Goal: Information Seeking & Learning: Learn about a topic

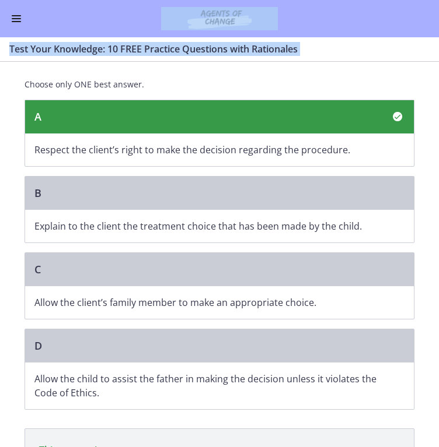
scroll to position [227, 0]
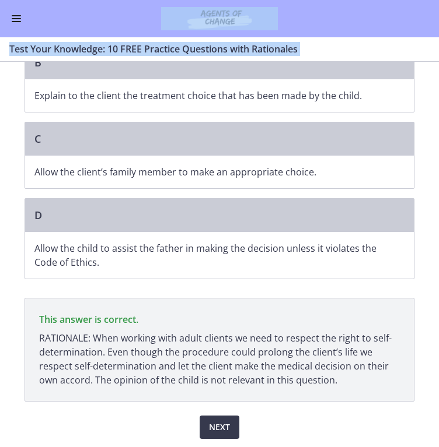
drag, startPoint x: 22, startPoint y: 94, endPoint x: 110, endPoint y: 270, distance: 196.6
click at [110, 270] on div "Question 10 of 10 A nursing home social worker is assessing a client who is ori…" at bounding box center [219, 141] width 390 height 595
copy div "A nursing home social worker is assessing a client who is oriented and alert. T…"
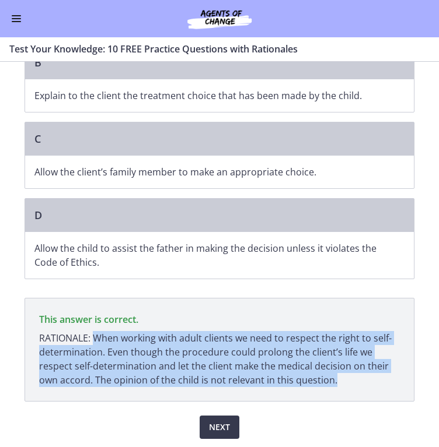
drag, startPoint x: 92, startPoint y: 336, endPoint x: 331, endPoint y: 376, distance: 242.3
click at [331, 376] on p "RATIONALE: When working with adult clients we need to respect the right to self…" at bounding box center [219, 359] width 360 height 56
copy p "When working with adult clients we need to respect the right to self-determinat…"
click at [218, 429] on span "Next" at bounding box center [219, 427] width 21 height 14
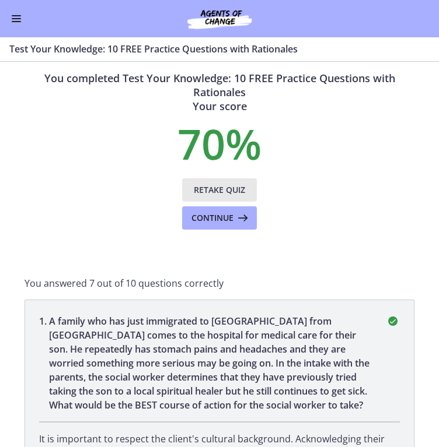
click at [218, 190] on span "Retake Quiz" at bounding box center [219, 190] width 51 height 14
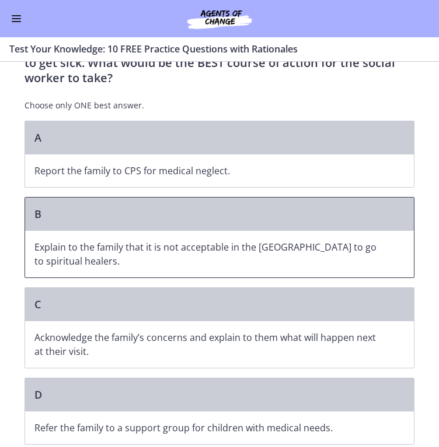
scroll to position [125, 0]
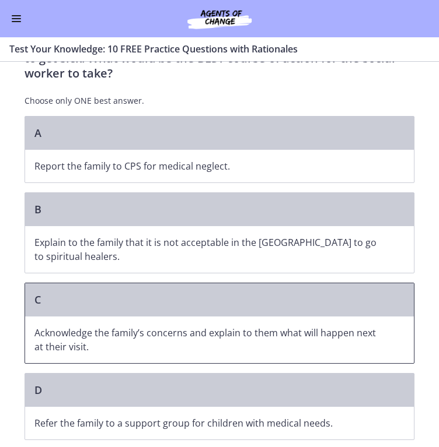
click at [223, 283] on div "C" at bounding box center [219, 299] width 388 height 33
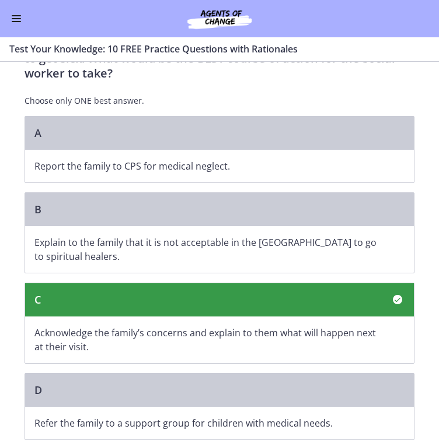
scroll to position [271, 0]
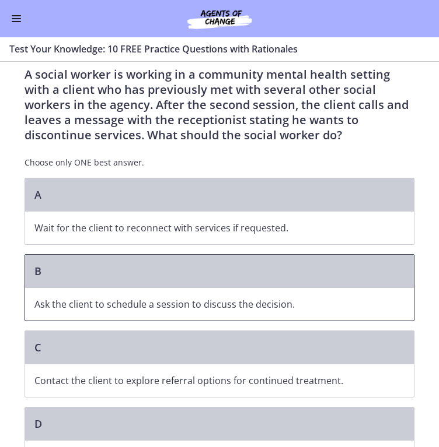
scroll to position [0, 0]
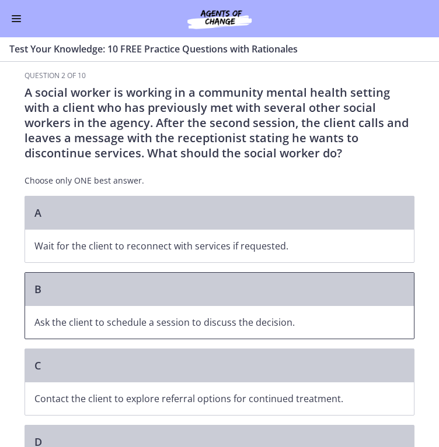
click at [136, 300] on div "B" at bounding box center [219, 289] width 388 height 33
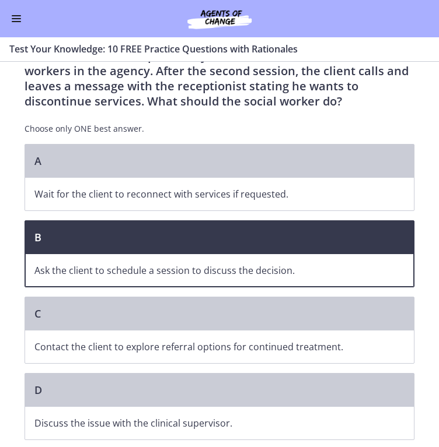
scroll to position [90, 0]
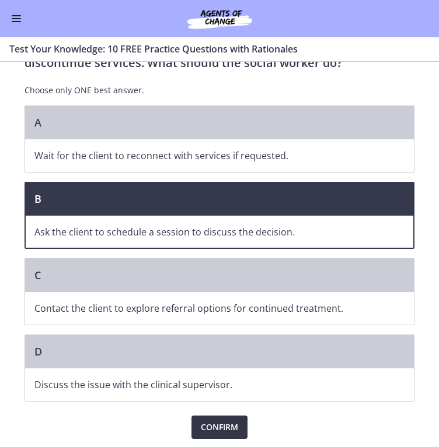
click at [215, 424] on span "Confirm" at bounding box center [219, 427] width 37 height 14
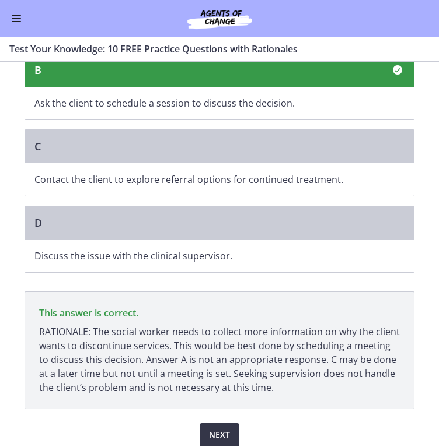
scroll to position [227, 0]
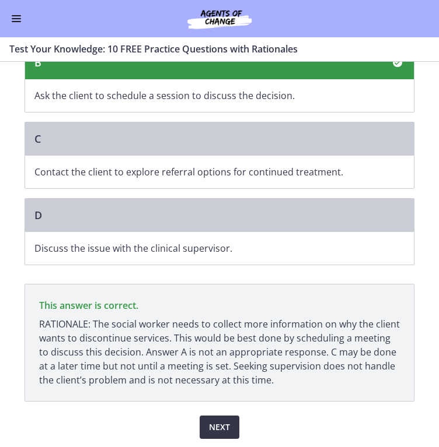
click at [214, 423] on span "Next" at bounding box center [219, 427] width 21 height 14
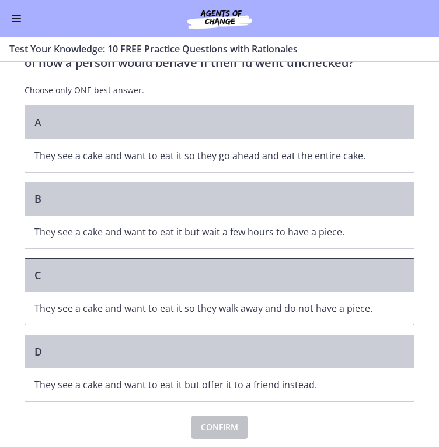
scroll to position [0, 0]
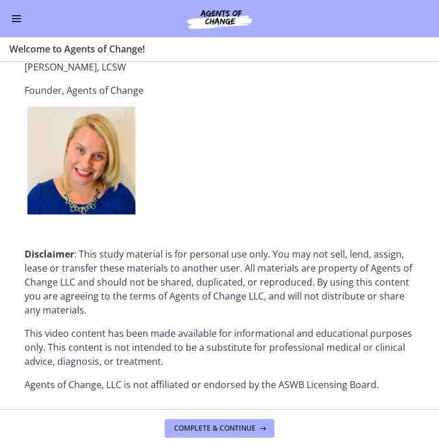
scroll to position [1293, 0]
click at [214, 434] on button "Complete & continue" at bounding box center [219, 428] width 110 height 19
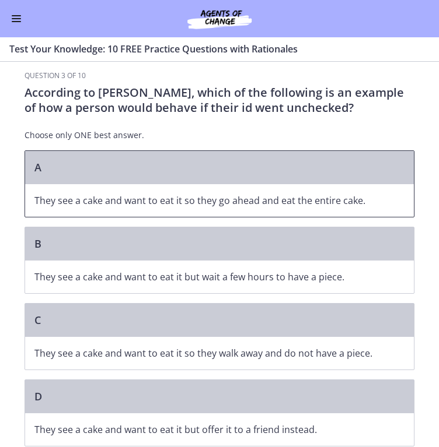
scroll to position [1, 0]
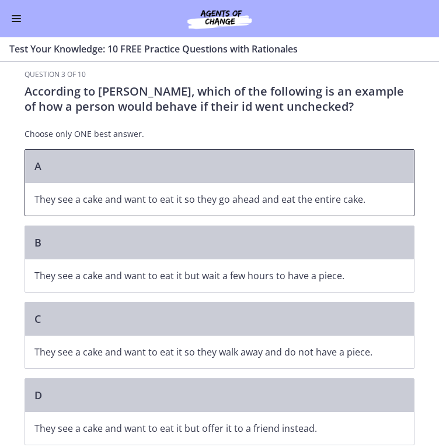
click at [148, 159] on div "A" at bounding box center [219, 166] width 388 height 33
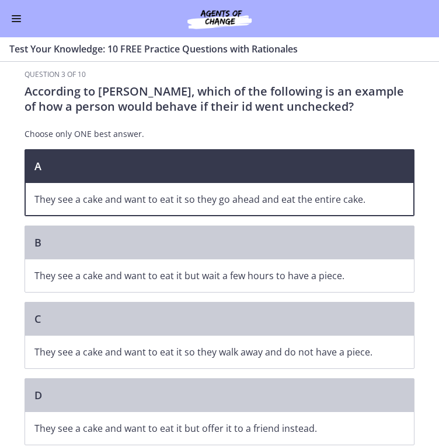
scroll to position [45, 0]
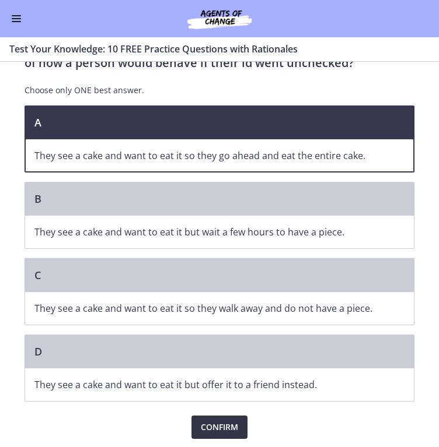
click at [222, 427] on span "Confirm" at bounding box center [219, 427] width 37 height 14
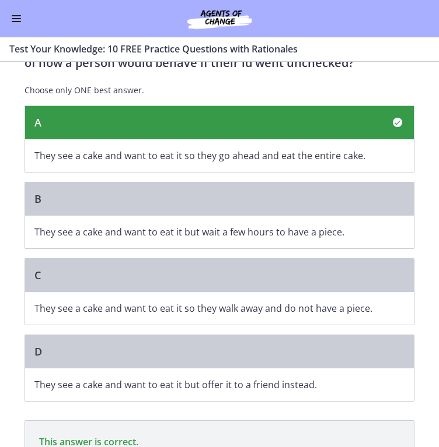
scroll to position [167, 0]
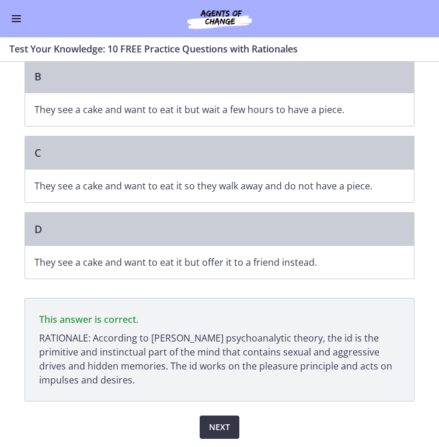
click at [210, 417] on button "Next" at bounding box center [219, 427] width 40 height 23
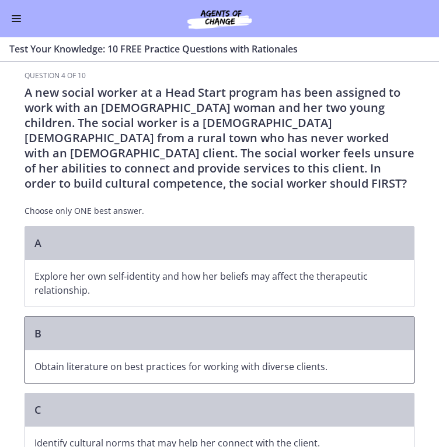
click at [175, 368] on p "Obtain literature on best practices for working with diverse clients." at bounding box center [207, 367] width 346 height 14
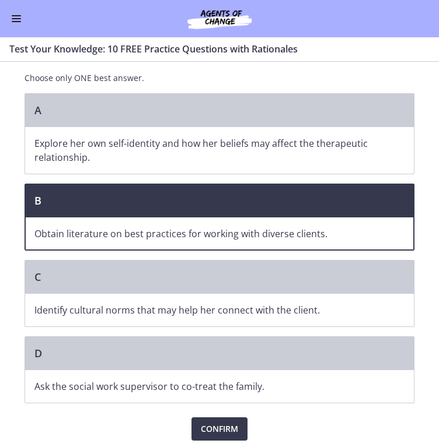
scroll to position [135, 0]
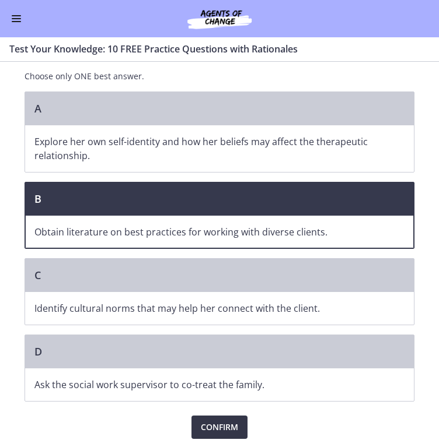
click at [209, 423] on span "Confirm" at bounding box center [219, 427] width 37 height 14
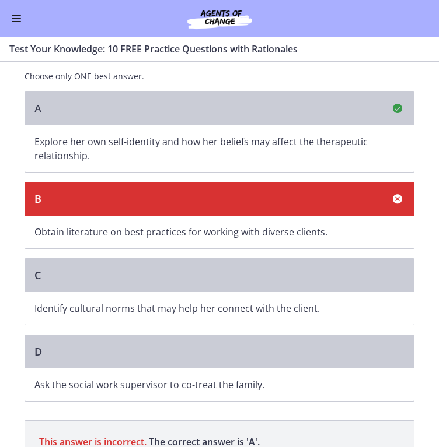
scroll to position [271, 0]
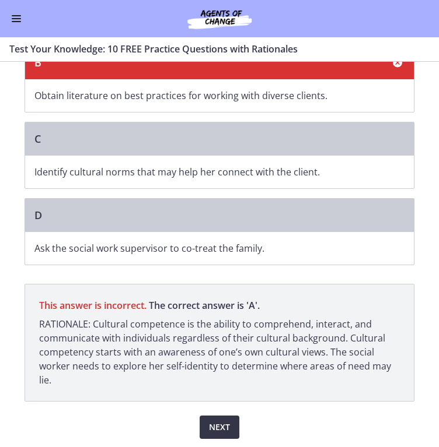
click at [215, 422] on span "Next" at bounding box center [219, 427] width 21 height 14
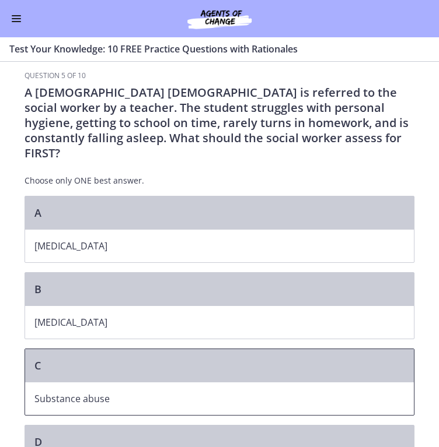
click at [73, 392] on p "Substance abuse" at bounding box center [207, 399] width 346 height 14
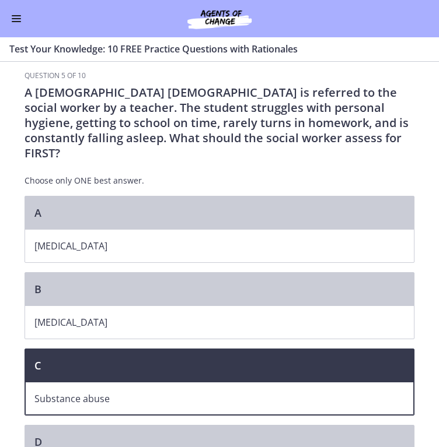
scroll to position [75, 0]
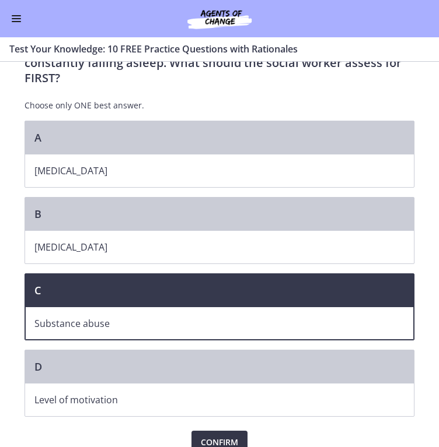
click at [210, 436] on span "Confirm" at bounding box center [219, 443] width 37 height 14
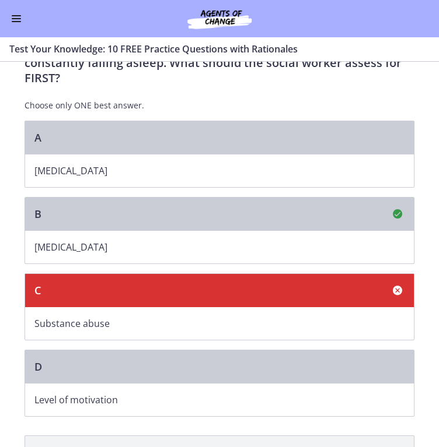
scroll to position [212, 0]
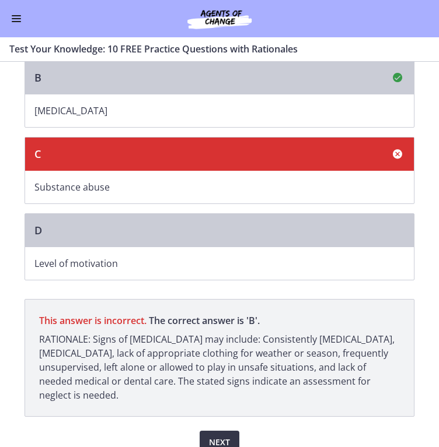
click at [210, 436] on span "Next" at bounding box center [219, 443] width 21 height 14
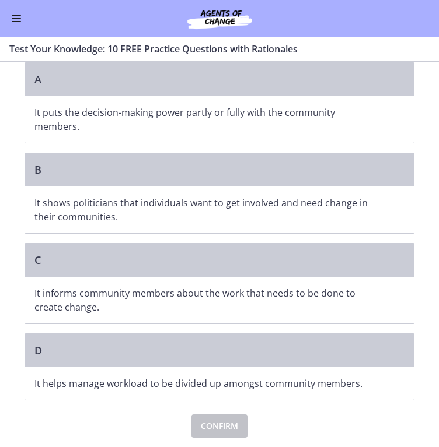
scroll to position [0, 0]
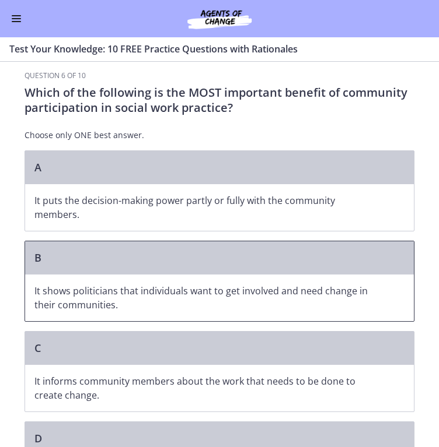
click at [232, 296] on p "It shows politicians that individuals want to get involved and need change in t…" at bounding box center [207, 298] width 346 height 28
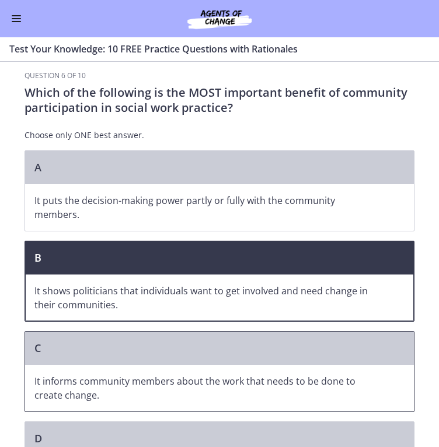
scroll to position [87, 0]
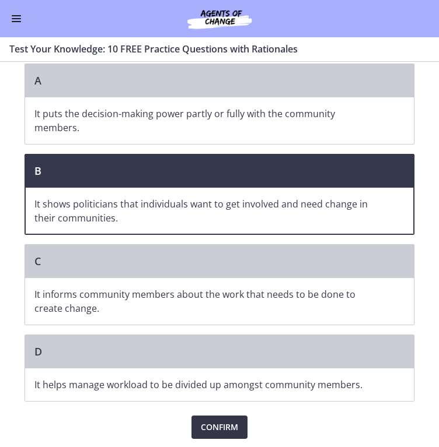
click at [219, 426] on span "Confirm" at bounding box center [219, 427] width 37 height 14
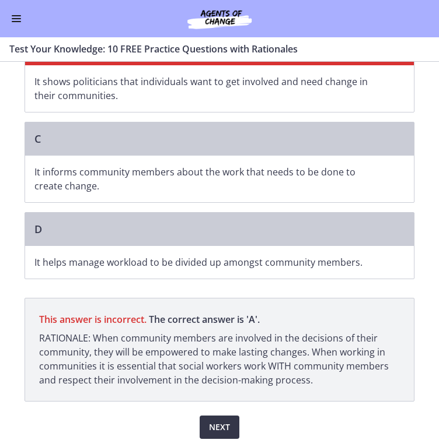
scroll to position [209, 0]
click at [217, 421] on span "Next" at bounding box center [219, 427] width 21 height 14
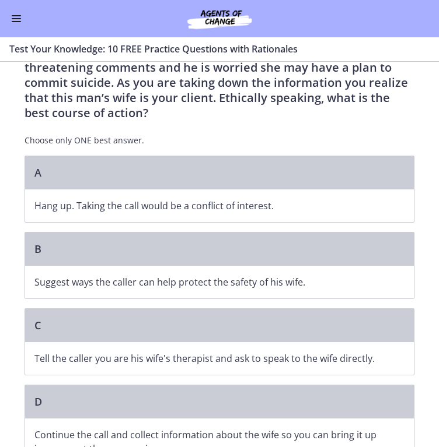
scroll to position [55, 0]
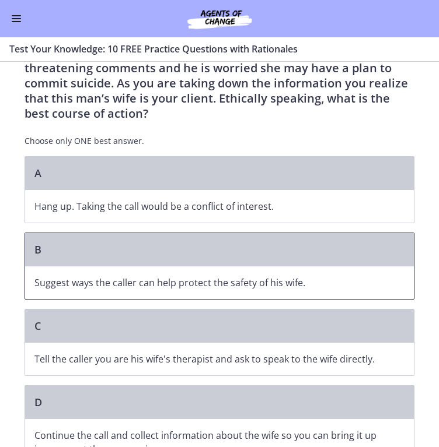
click at [188, 286] on p "Suggest ways the caller can help protect the safety of his wife." at bounding box center [207, 283] width 346 height 14
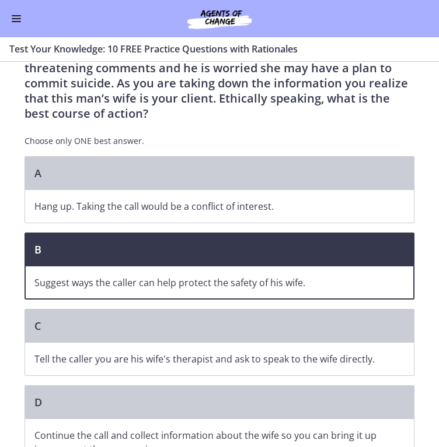
scroll to position [120, 0]
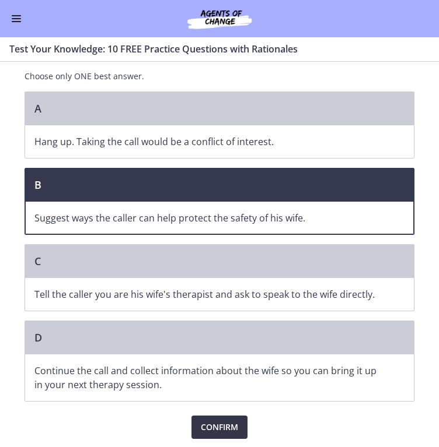
click at [211, 429] on span "Confirm" at bounding box center [219, 427] width 37 height 14
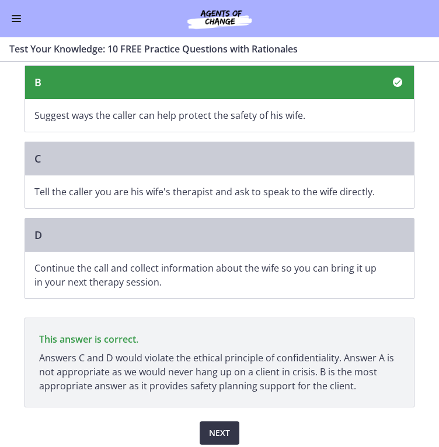
scroll to position [228, 0]
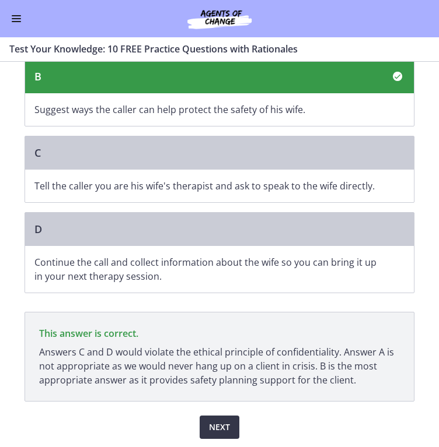
click at [211, 430] on button "Next" at bounding box center [219, 427] width 40 height 23
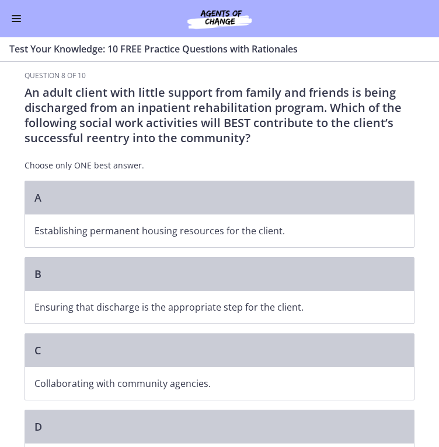
scroll to position [75, 0]
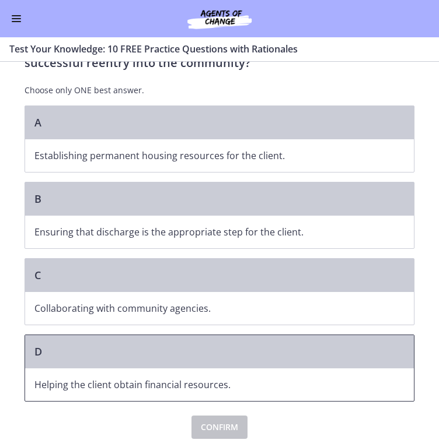
click at [190, 371] on span "Helping the client obtain financial resources." at bounding box center [219, 385] width 388 height 33
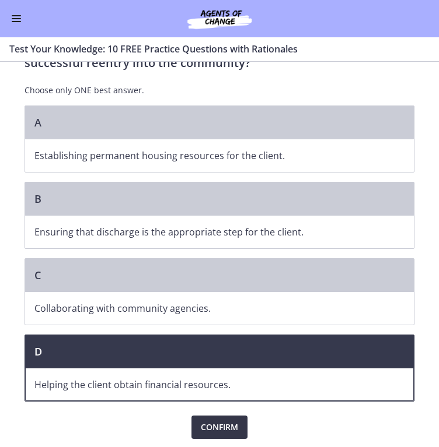
click at [213, 428] on span "Confirm" at bounding box center [219, 427] width 37 height 14
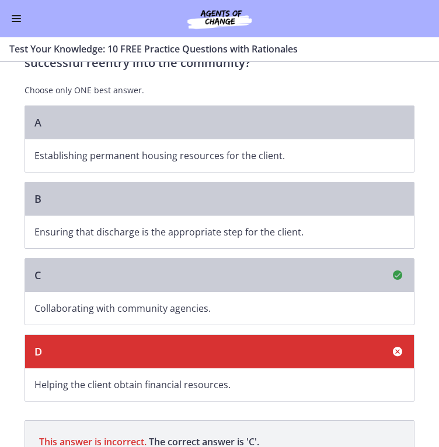
scroll to position [212, 0]
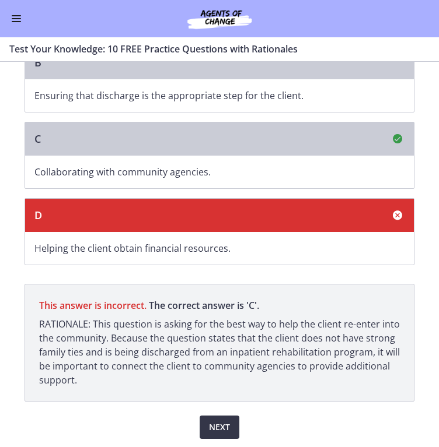
click at [215, 426] on span "Next" at bounding box center [219, 427] width 21 height 14
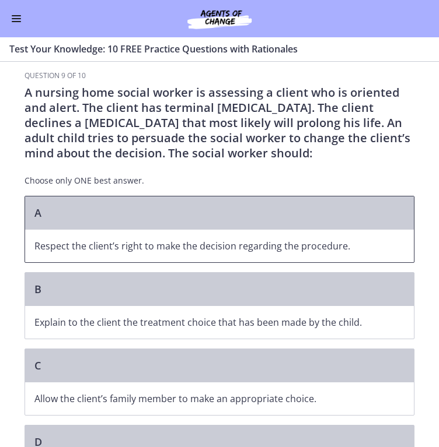
click at [199, 220] on div "A" at bounding box center [219, 213] width 388 height 33
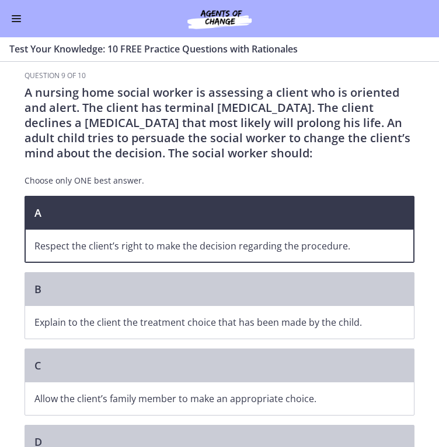
scroll to position [104, 0]
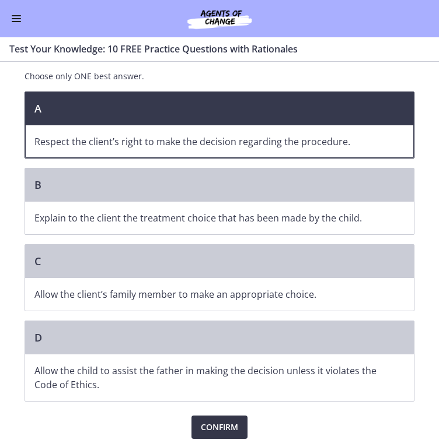
click at [211, 429] on span "Confirm" at bounding box center [219, 427] width 37 height 14
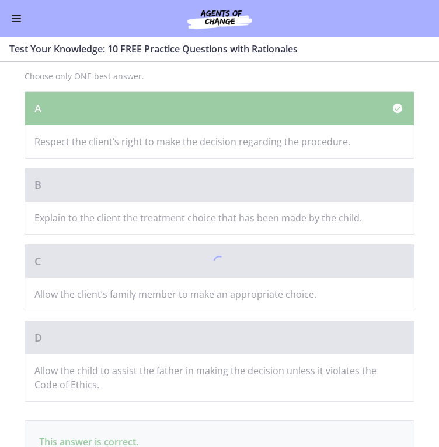
scroll to position [227, 0]
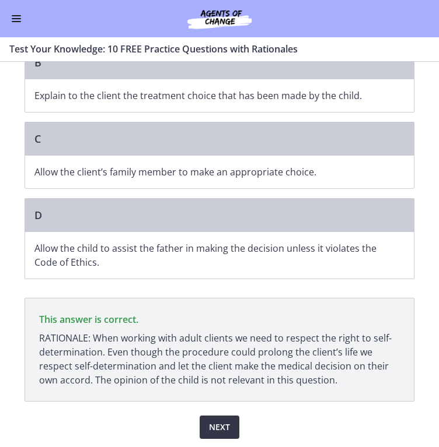
click at [219, 425] on span "Next" at bounding box center [219, 427] width 21 height 14
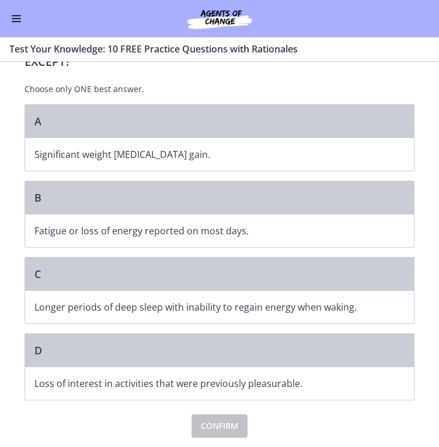
scroll to position [0, 0]
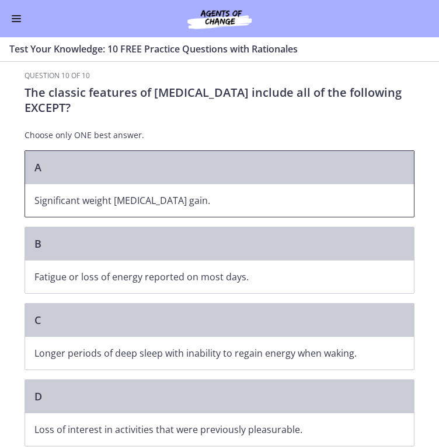
click at [162, 181] on div "A" at bounding box center [219, 167] width 388 height 33
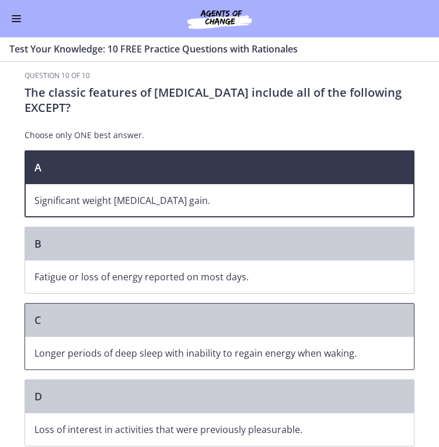
scroll to position [45, 0]
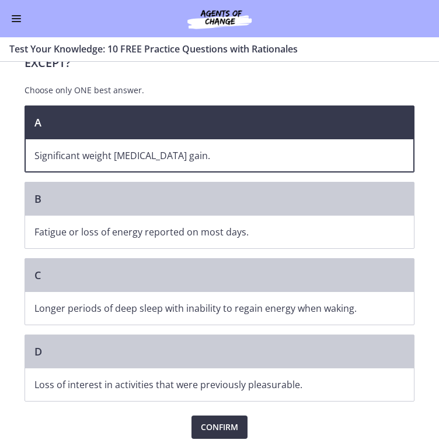
click at [209, 425] on span "Confirm" at bounding box center [219, 427] width 37 height 14
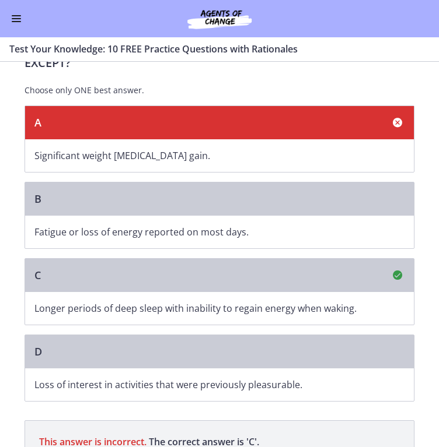
scroll to position [181, 0]
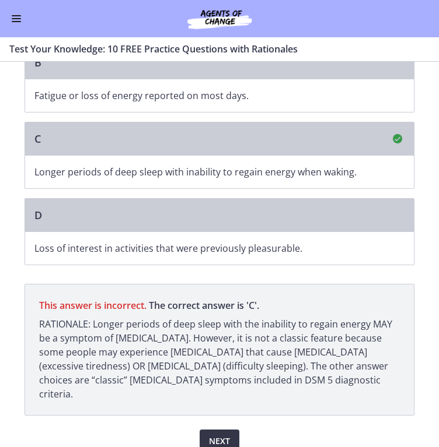
click at [220, 434] on span "Next" at bounding box center [219, 441] width 21 height 14
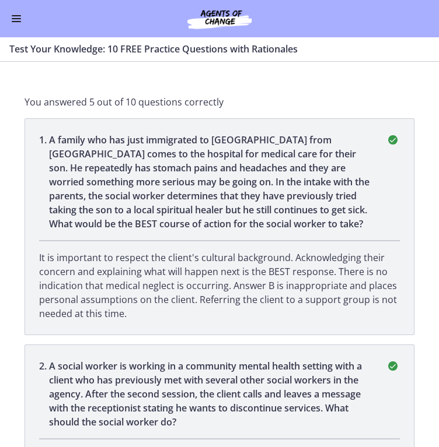
scroll to position [0, 0]
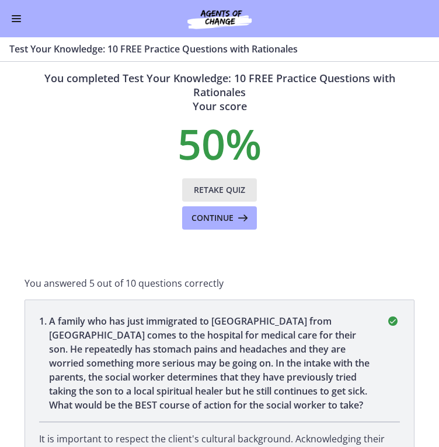
click at [209, 187] on span "Retake Quiz" at bounding box center [219, 190] width 51 height 14
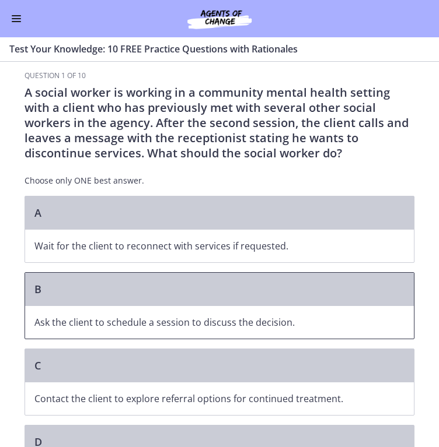
click at [162, 297] on div "B" at bounding box center [219, 289] width 388 height 33
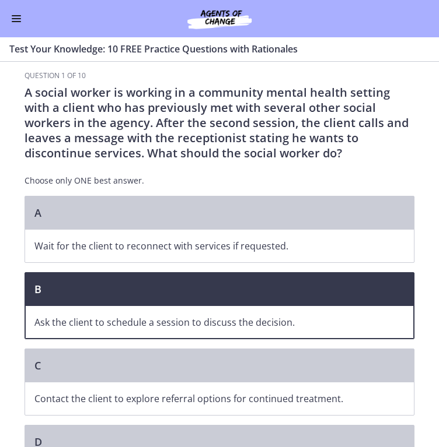
scroll to position [90, 0]
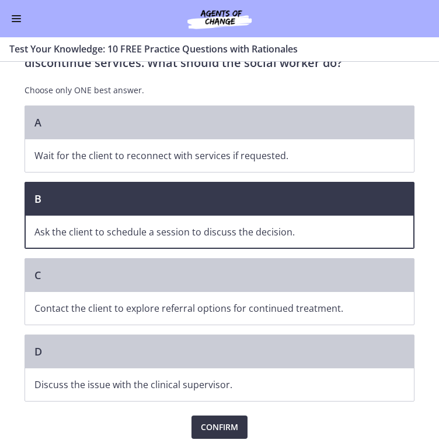
click at [208, 424] on span "Confirm" at bounding box center [219, 427] width 37 height 14
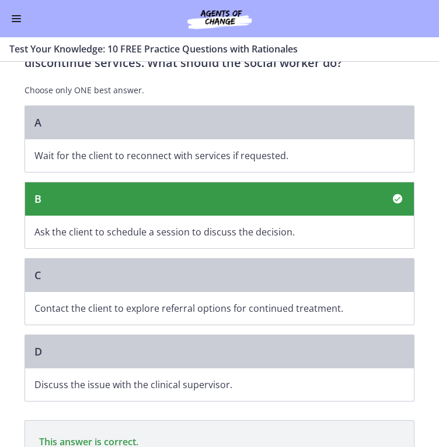
scroll to position [227, 0]
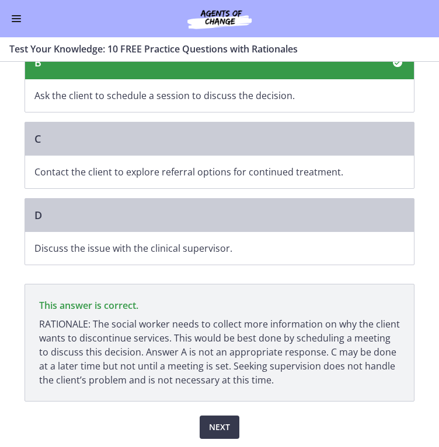
drag, startPoint x: 90, startPoint y: 322, endPoint x: 267, endPoint y: 380, distance: 186.1
click at [267, 380] on p "RATIONALE: The social worker needs to collect more information on why the clien…" at bounding box center [219, 352] width 360 height 70
copy p "The social worker needs to collect more information on why the client wants to …"
